Goal: Information Seeking & Learning: Learn about a topic

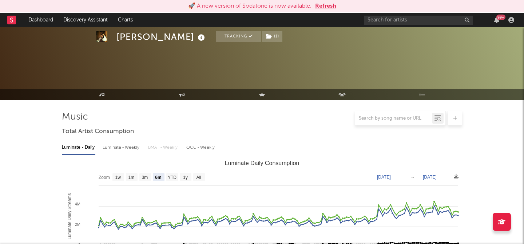
select select "6m"
select select "1w"
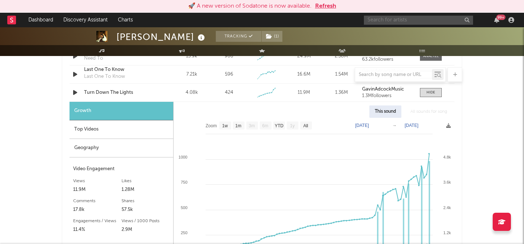
click at [394, 20] on input "text" at bounding box center [418, 20] width 109 height 9
click at [397, 16] on input "[PERSON_NAME]" at bounding box center [418, 20] width 109 height 9
click at [406, 23] on input "[PERSON_NAME]" at bounding box center [418, 20] width 109 height 9
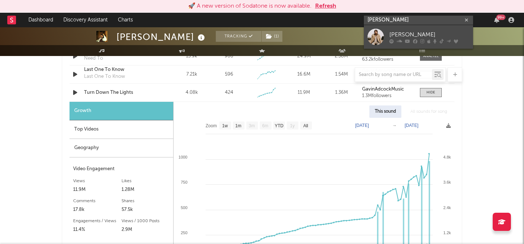
type input "[PERSON_NAME]"
click at [392, 36] on div "[PERSON_NAME]" at bounding box center [429, 34] width 80 height 9
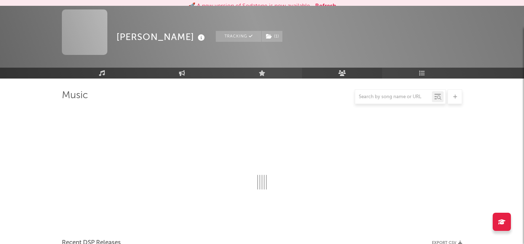
scroll to position [577, 0]
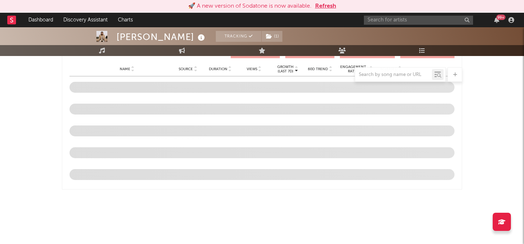
select select "6m"
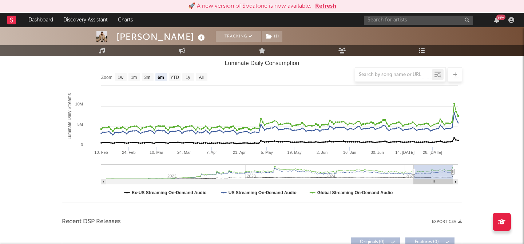
scroll to position [52, 0]
